Goal: Entertainment & Leisure: Consume media (video, audio)

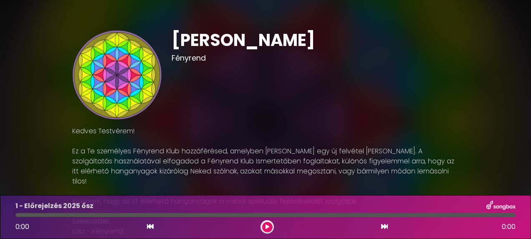
click at [224, 109] on div "[PERSON_NAME] Fényrend" at bounding box center [314, 74] width 297 height 89
click at [278, 88] on div "[PERSON_NAME] Fényrend" at bounding box center [314, 74] width 297 height 89
drag, startPoint x: 262, startPoint y: 74, endPoint x: 169, endPoint y: 75, distance: 93.0
click at [260, 74] on div "[PERSON_NAME] Fényrend" at bounding box center [314, 74] width 297 height 89
click at [169, 75] on div "[PERSON_NAME] Fényrend" at bounding box center [314, 74] width 297 height 89
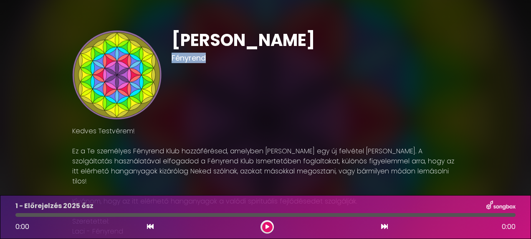
click at [169, 75] on div "[PERSON_NAME] Fényrend" at bounding box center [314, 74] width 297 height 89
click at [276, 83] on div "[PERSON_NAME] Fényrend" at bounding box center [314, 74] width 297 height 89
click at [276, 84] on div "[PERSON_NAME] Fényrend" at bounding box center [314, 74] width 297 height 89
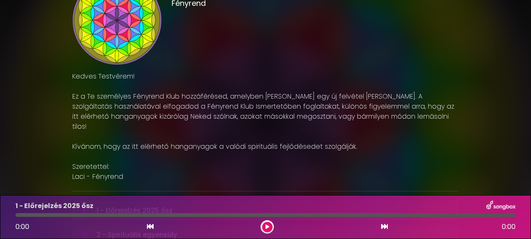
scroll to position [42, 0]
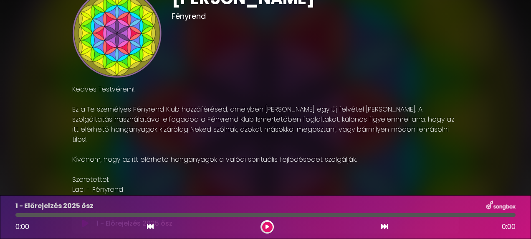
click at [267, 227] on icon at bounding box center [267, 226] width 4 height 5
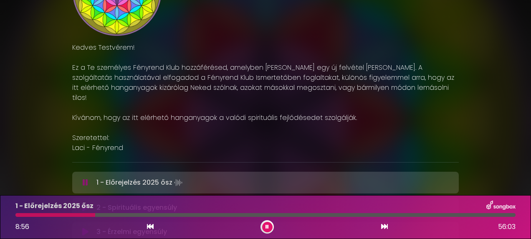
scroll to position [0, 0]
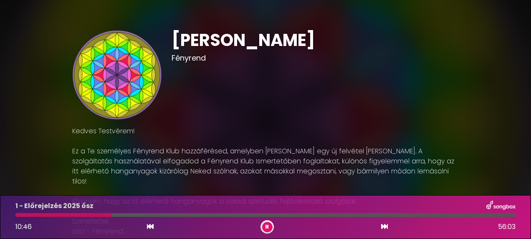
click at [268, 228] on icon at bounding box center [266, 226] width 3 height 5
click at [266, 225] on icon at bounding box center [267, 226] width 4 height 5
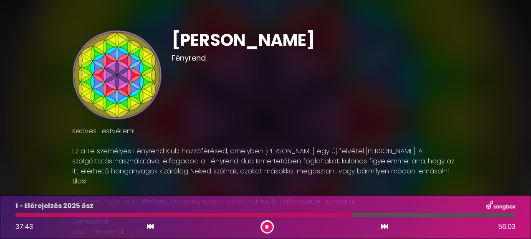
click at [294, 94] on div "[PERSON_NAME] Fényrend" at bounding box center [314, 74] width 297 height 89
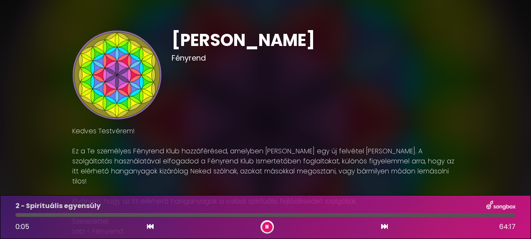
click at [268, 226] on icon at bounding box center [266, 226] width 3 height 5
